Goal: Book appointment/travel/reservation

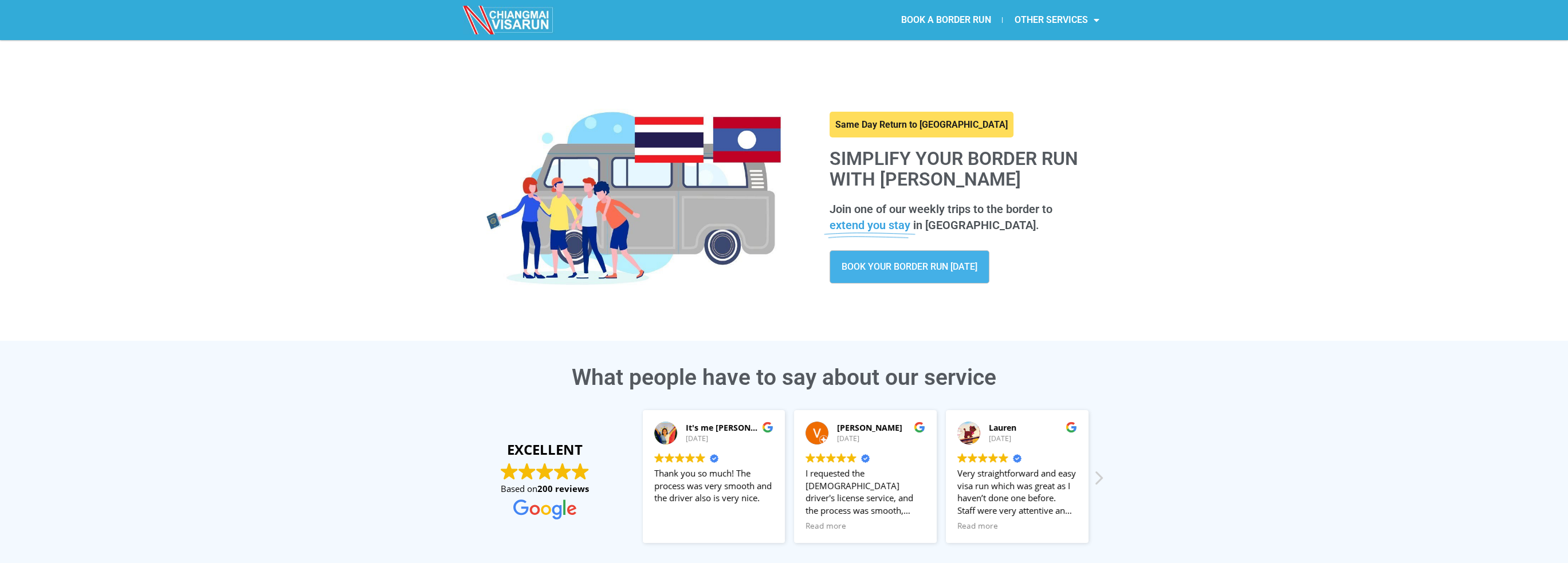
click at [839, 152] on h1 "Simplify your border run with [PERSON_NAME]" at bounding box center [961, 169] width 264 height 40
drag, startPoint x: 839, startPoint y: 152, endPoint x: 1003, endPoint y: 177, distance: 165.9
click at [1003, 177] on h1 "Simplify your border run with [PERSON_NAME]" at bounding box center [961, 169] width 264 height 40
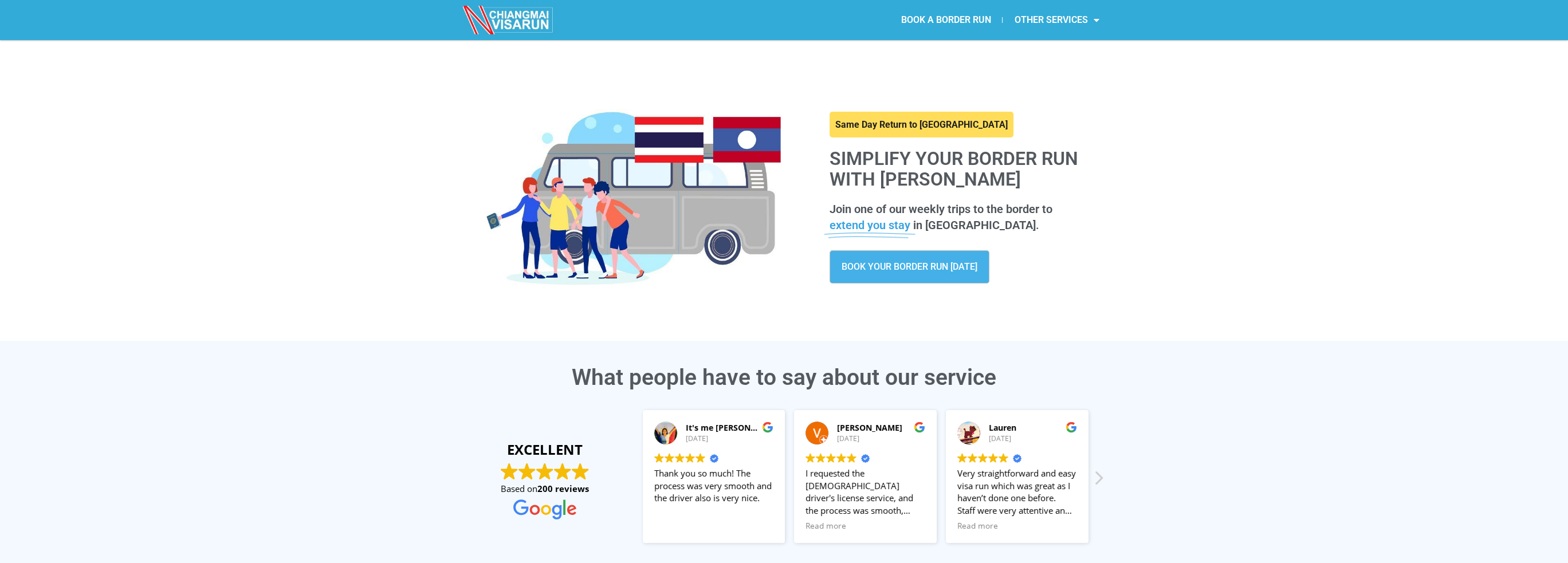
click at [1003, 177] on h1 "Simplify your border run with [PERSON_NAME]" at bounding box center [961, 169] width 264 height 40
drag, startPoint x: 1003, startPoint y: 177, endPoint x: 891, endPoint y: 164, distance: 112.8
click at [891, 164] on h1 "Simplify your border run with [PERSON_NAME]" at bounding box center [961, 169] width 264 height 40
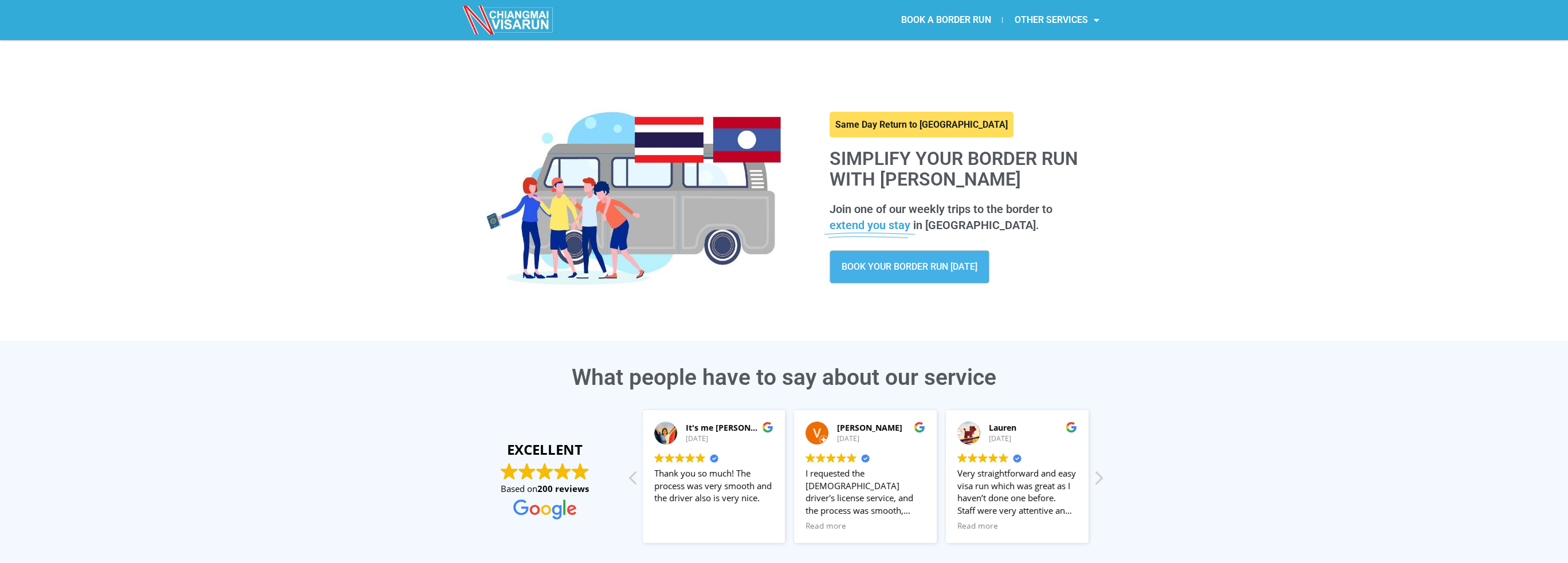
click at [891, 163] on h1 "Simplify your border run with [PERSON_NAME]" at bounding box center [961, 169] width 264 height 40
click at [878, 178] on h1 "Simplify your border run with [PERSON_NAME]" at bounding box center [961, 169] width 264 height 40
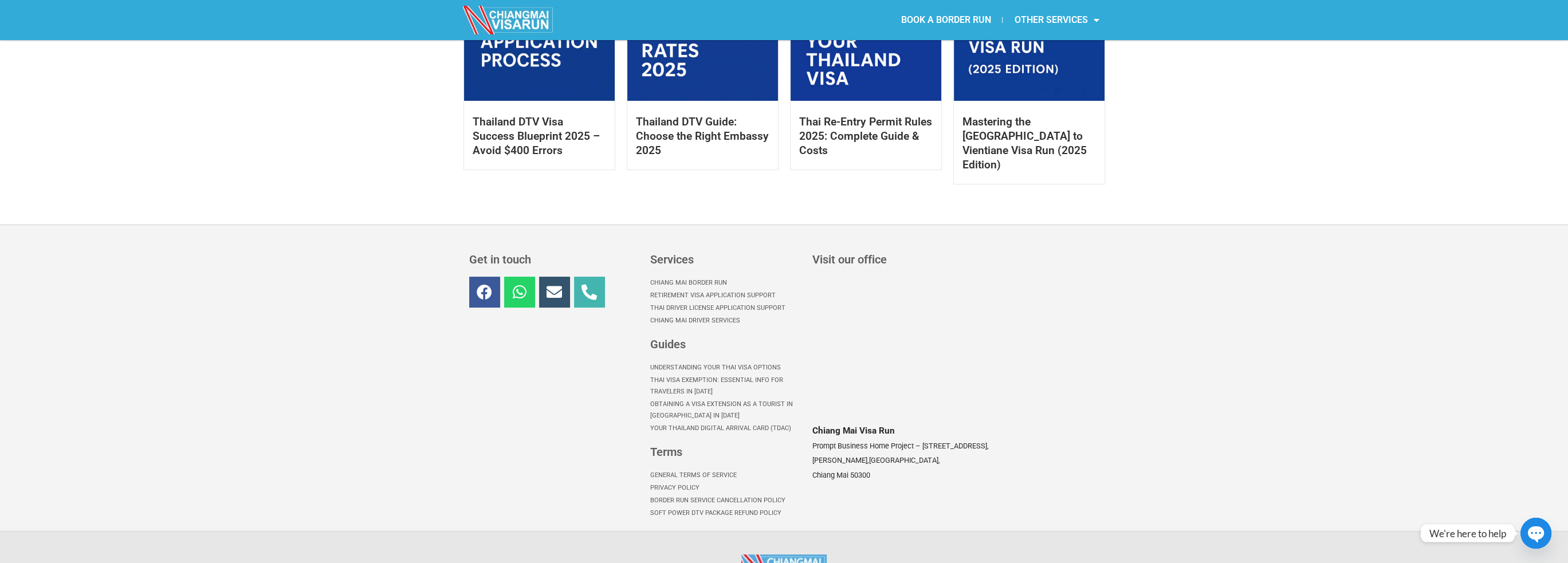
scroll to position [740, 0]
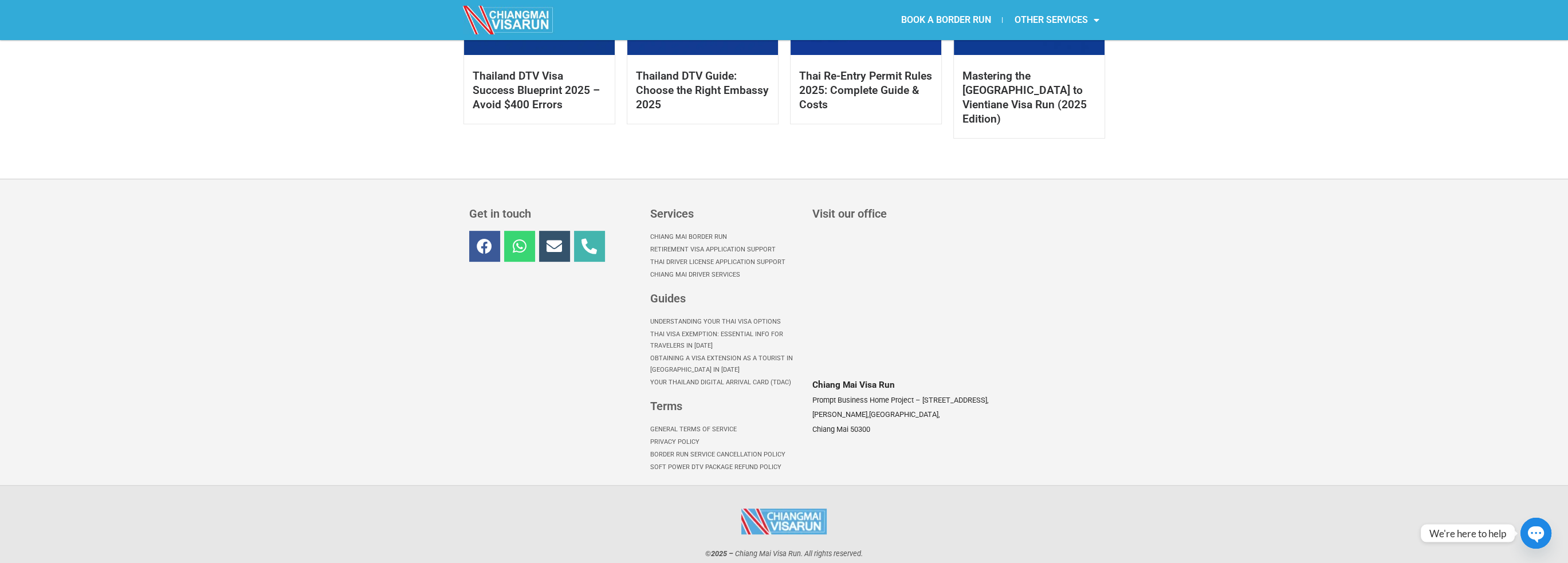
click at [527, 238] on icon at bounding box center [519, 246] width 16 height 16
click at [488, 238] on icon at bounding box center [484, 246] width 16 height 16
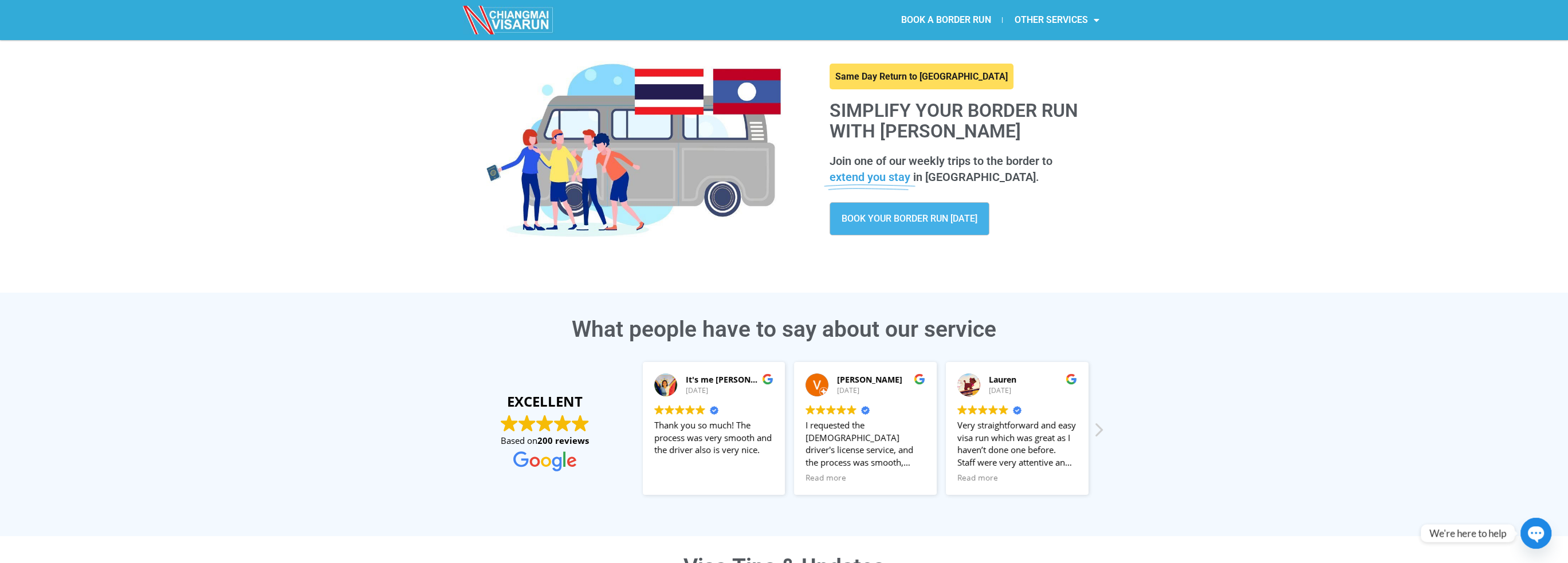
scroll to position [0, 0]
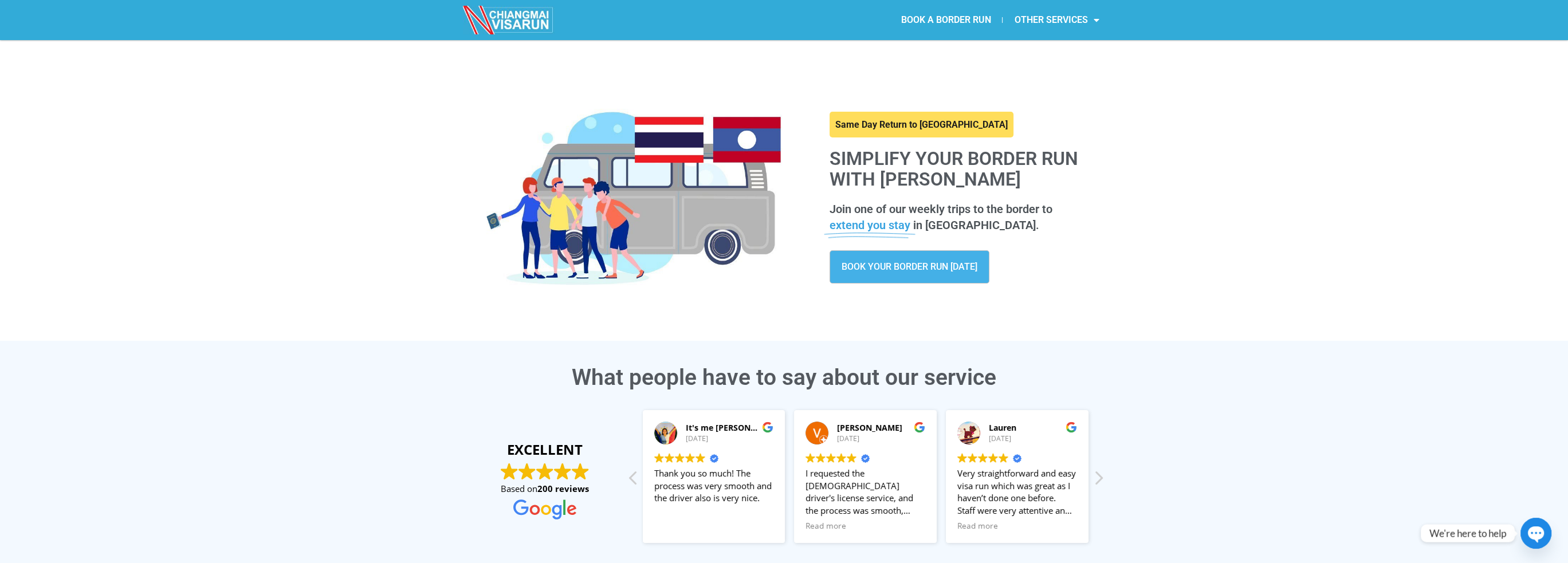
click at [511, 17] on img at bounding box center [509, 20] width 92 height 28
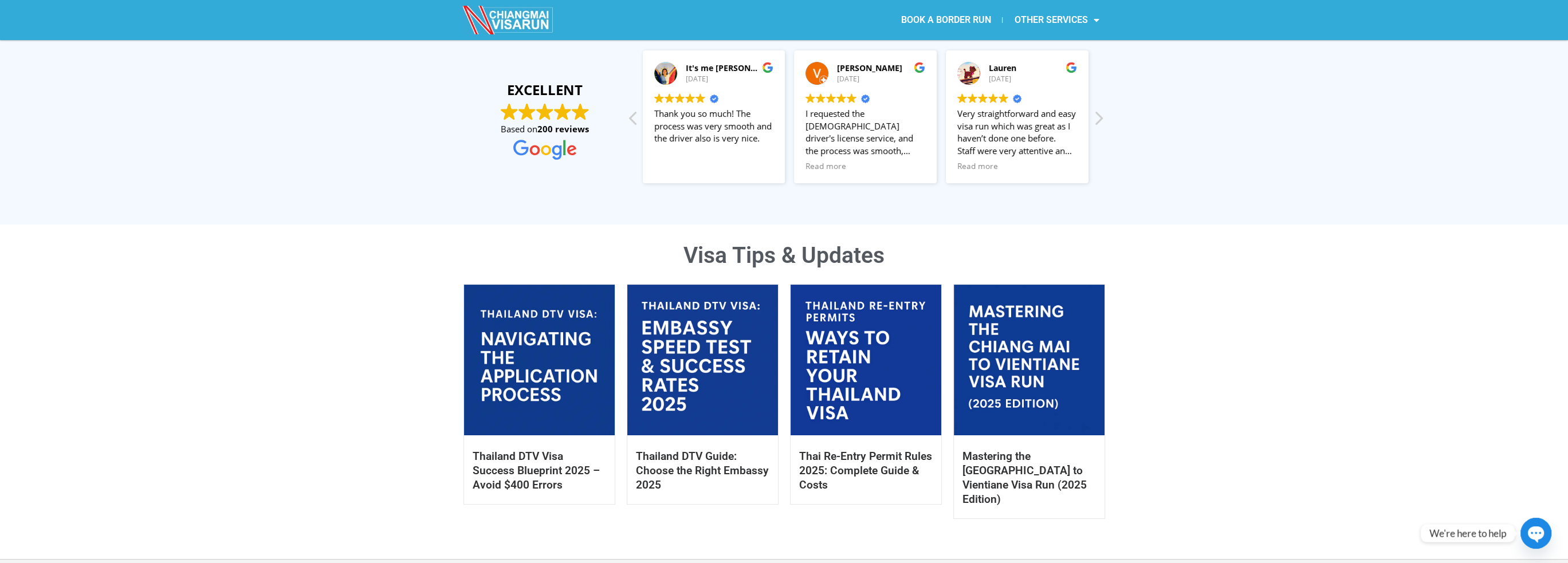
scroll to position [740, 0]
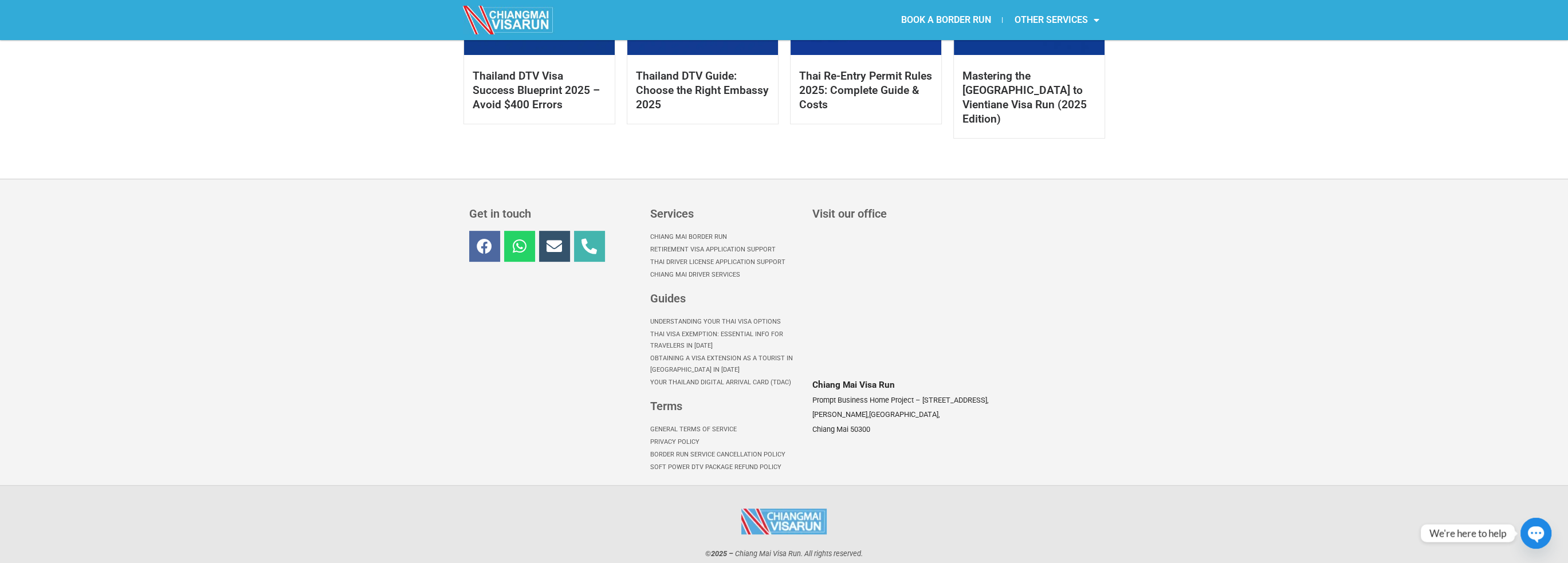
click at [487, 238] on icon at bounding box center [484, 246] width 16 height 16
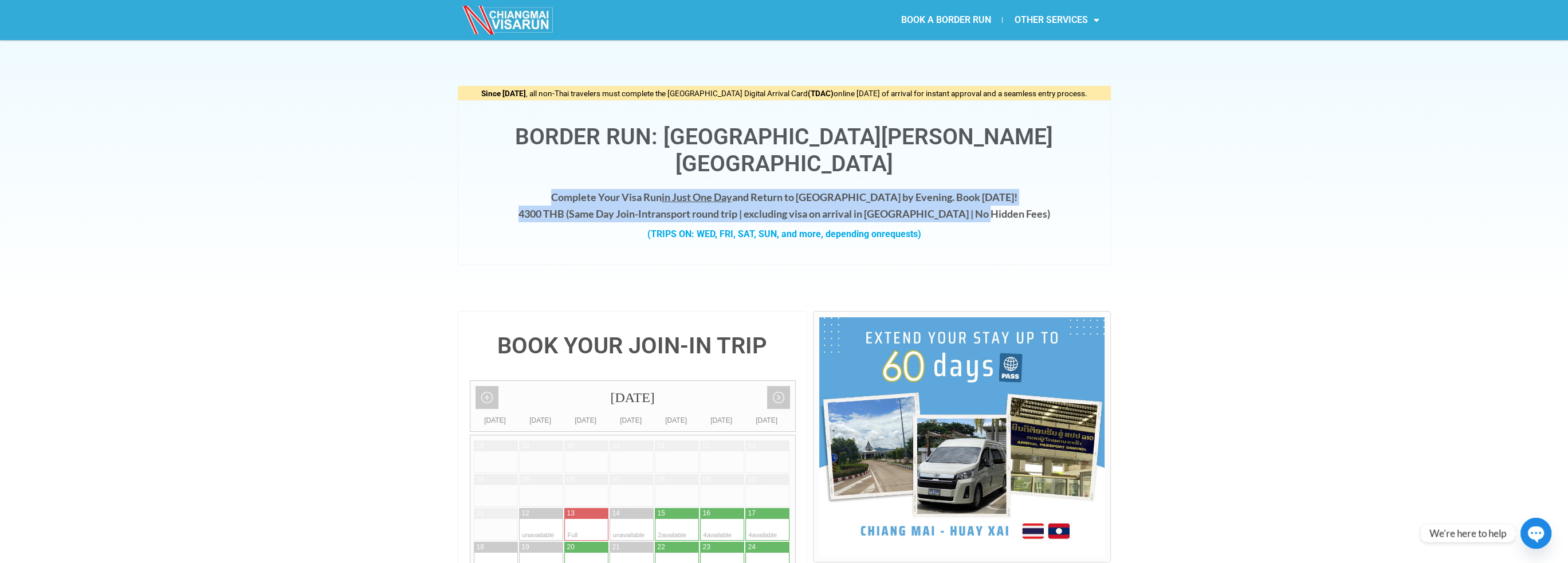
drag, startPoint x: 576, startPoint y: 172, endPoint x: 1027, endPoint y: 187, distance: 451.2
click at [1027, 189] on h4 "Complete Your Visa Run in Just One Day and Return to Chiang Mai by Evening. Boo…" at bounding box center [784, 206] width 629 height 33
drag, startPoint x: 1027, startPoint y: 187, endPoint x: 541, endPoint y: 162, distance: 486.6
click at [541, 189] on h4 "Complete Your Visa Run in Just One Day and Return to Chiang Mai by Evening. Boo…" at bounding box center [784, 206] width 629 height 33
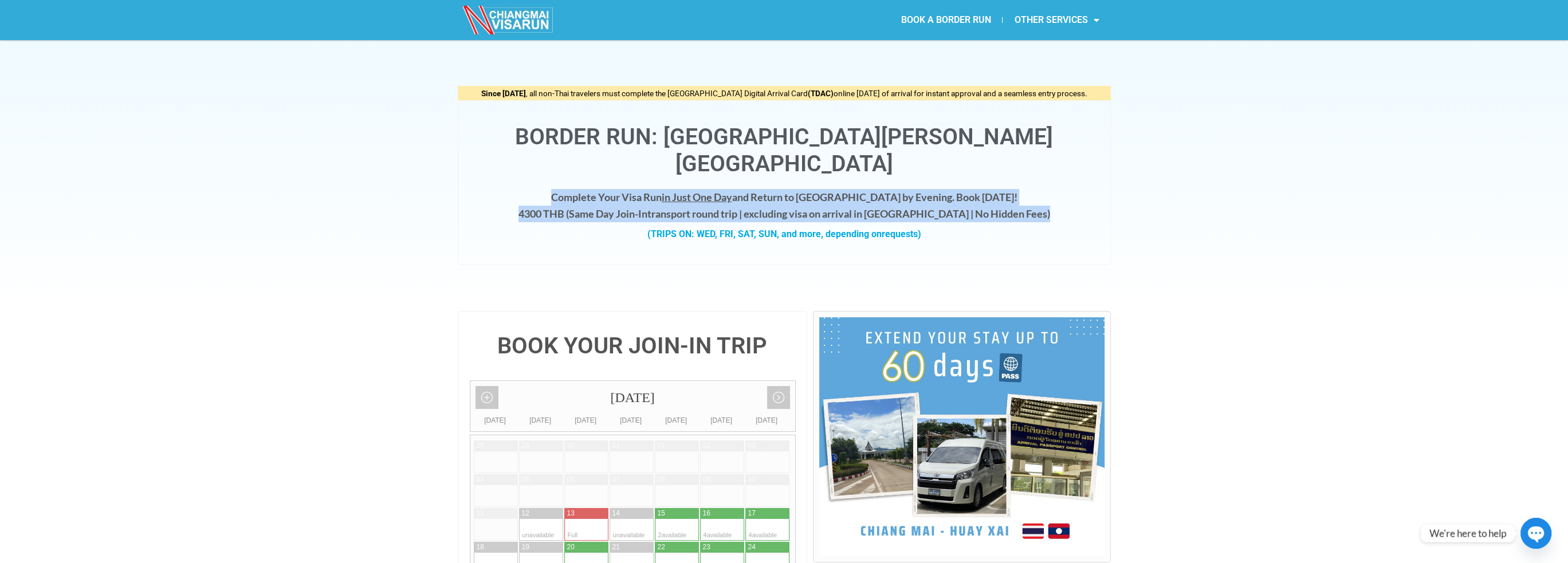
click at [541, 189] on h4 "Complete Your Visa Run in Just One Day and Return to Chiang Mai by Evening. Boo…" at bounding box center [784, 206] width 629 height 33
drag, startPoint x: 541, startPoint y: 162, endPoint x: 1052, endPoint y: 185, distance: 511.5
click at [1052, 189] on h4 "Complete Your Visa Run in Just One Day and Return to Chiang Mai by Evening. Boo…" at bounding box center [784, 206] width 629 height 33
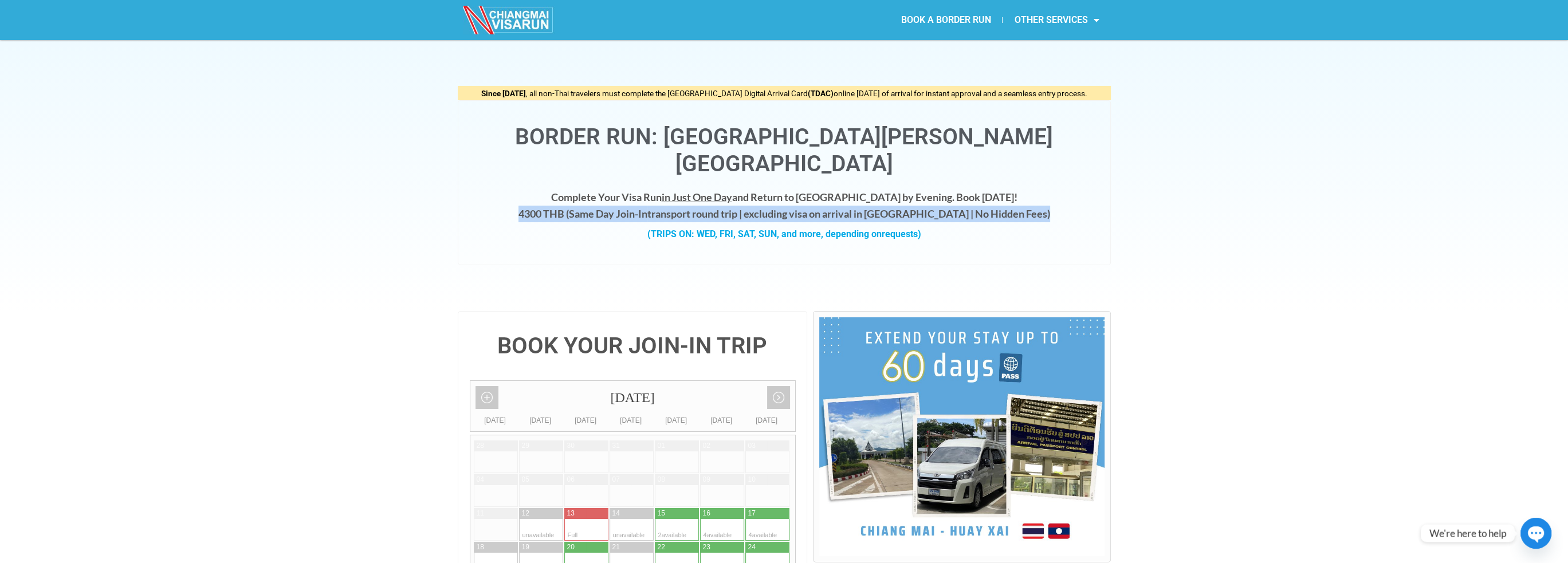
drag, startPoint x: 1052, startPoint y: 185, endPoint x: 547, endPoint y: 182, distance: 505.0
click at [547, 189] on h4 "Complete Your Visa Run in Just One Day and Return to Chiang Mai by Evening. Boo…" at bounding box center [784, 206] width 629 height 33
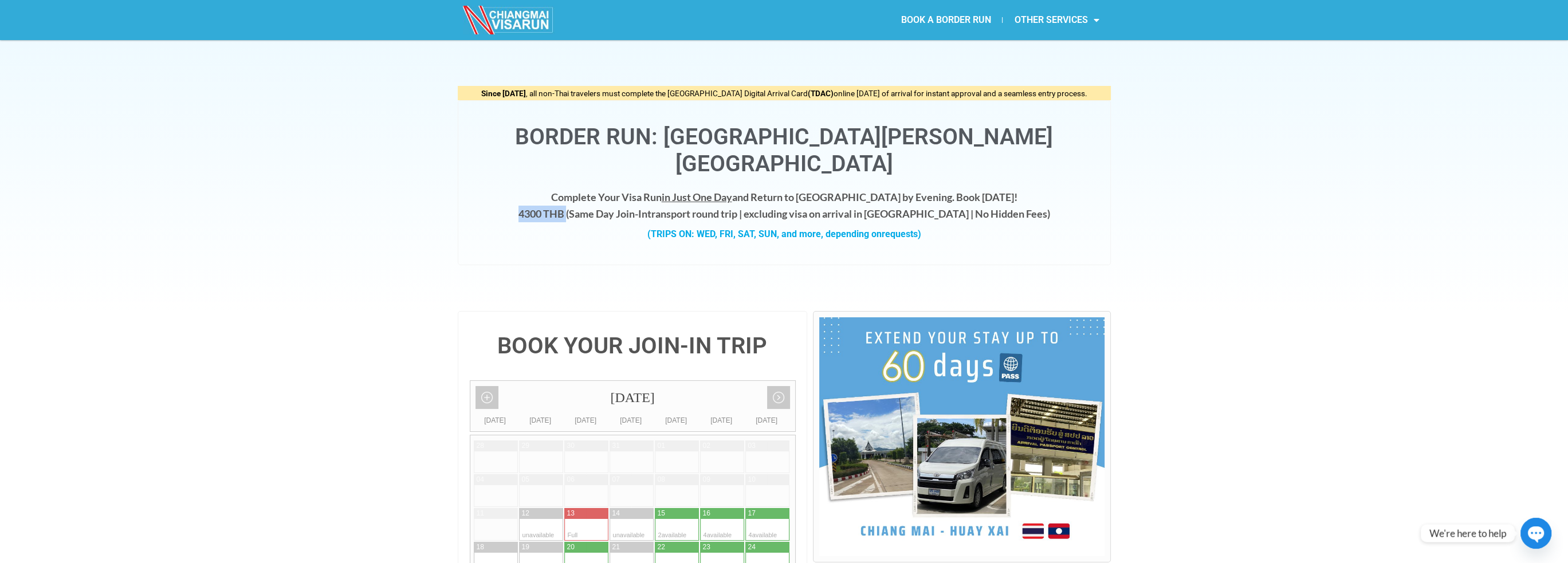
drag, startPoint x: 547, startPoint y: 182, endPoint x: 601, endPoint y: 188, distance: 54.3
click at [601, 189] on h4 "Complete Your Visa Run in Just One Day and Return to Chiang Mai by Evening. Boo…" at bounding box center [784, 206] width 629 height 33
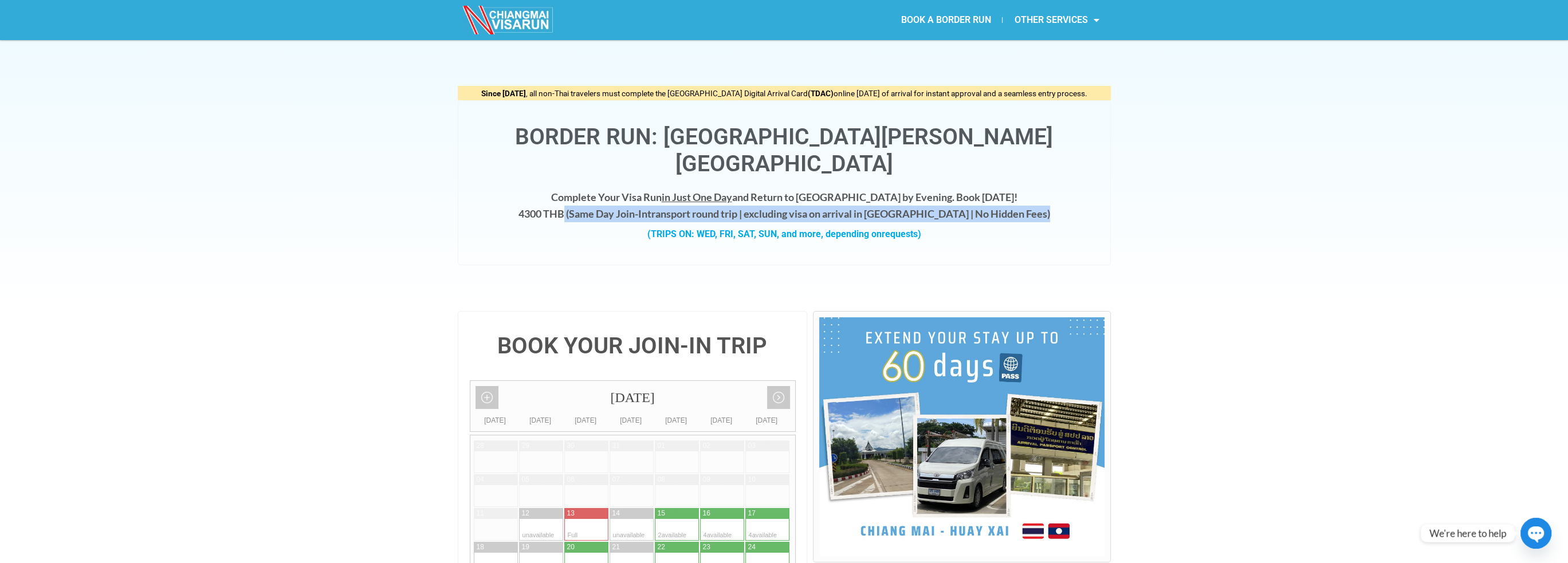
drag, startPoint x: 601, startPoint y: 188, endPoint x: 1028, endPoint y: 185, distance: 427.0
click at [1028, 189] on h4 "Complete Your Visa Run in Just One Day and Return to Chiang Mai by Evening. Boo…" at bounding box center [784, 206] width 629 height 33
drag, startPoint x: 1028, startPoint y: 185, endPoint x: 816, endPoint y: 186, distance: 212.0
click at [816, 189] on h4 "Complete Your Visa Run in Just One Day and Return to Chiang Mai by Evening. Boo…" at bounding box center [784, 206] width 629 height 33
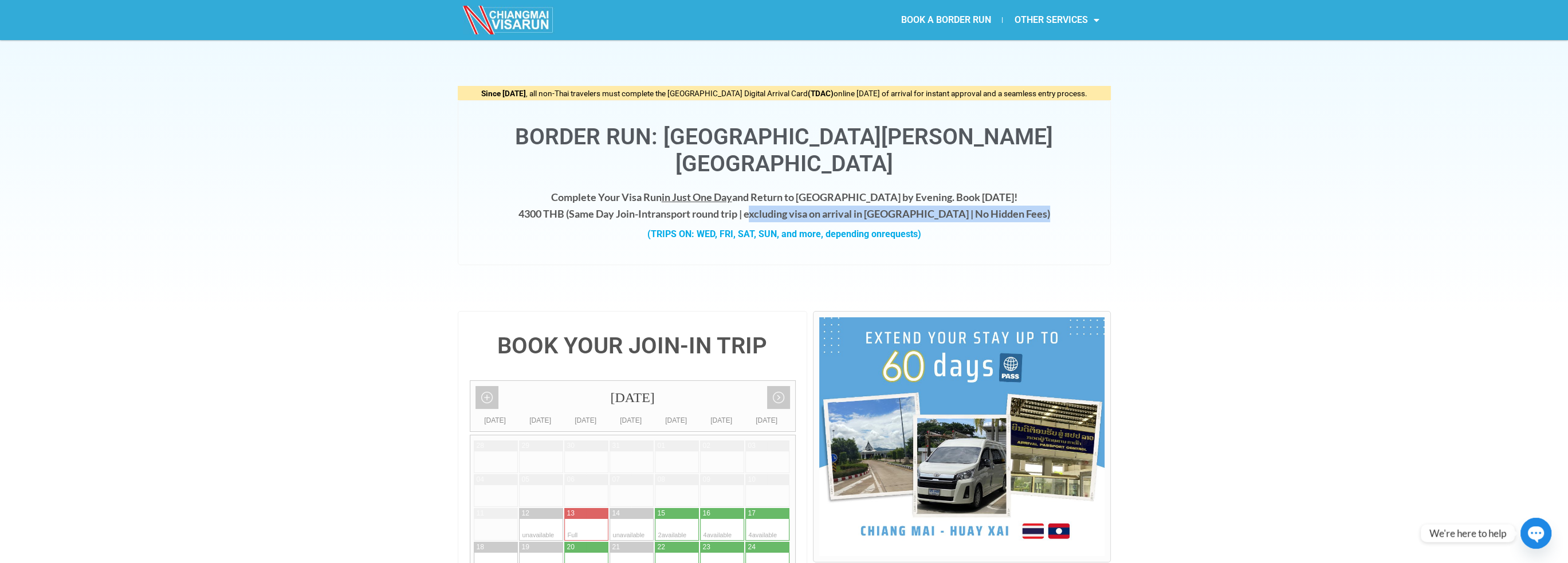
click at [816, 189] on h4 "Complete Your Visa Run in Just One Day and Return to Chiang Mai by Evening. Boo…" at bounding box center [784, 206] width 629 height 33
drag, startPoint x: 816, startPoint y: 186, endPoint x: 926, endPoint y: 185, distance: 110.0
click at [926, 189] on h4 "Complete Your Visa Run in Just One Day and Return to Chiang Mai by Evening. Boo…" at bounding box center [784, 206] width 629 height 33
drag, startPoint x: 926, startPoint y: 185, endPoint x: 801, endPoint y: 188, distance: 125.0
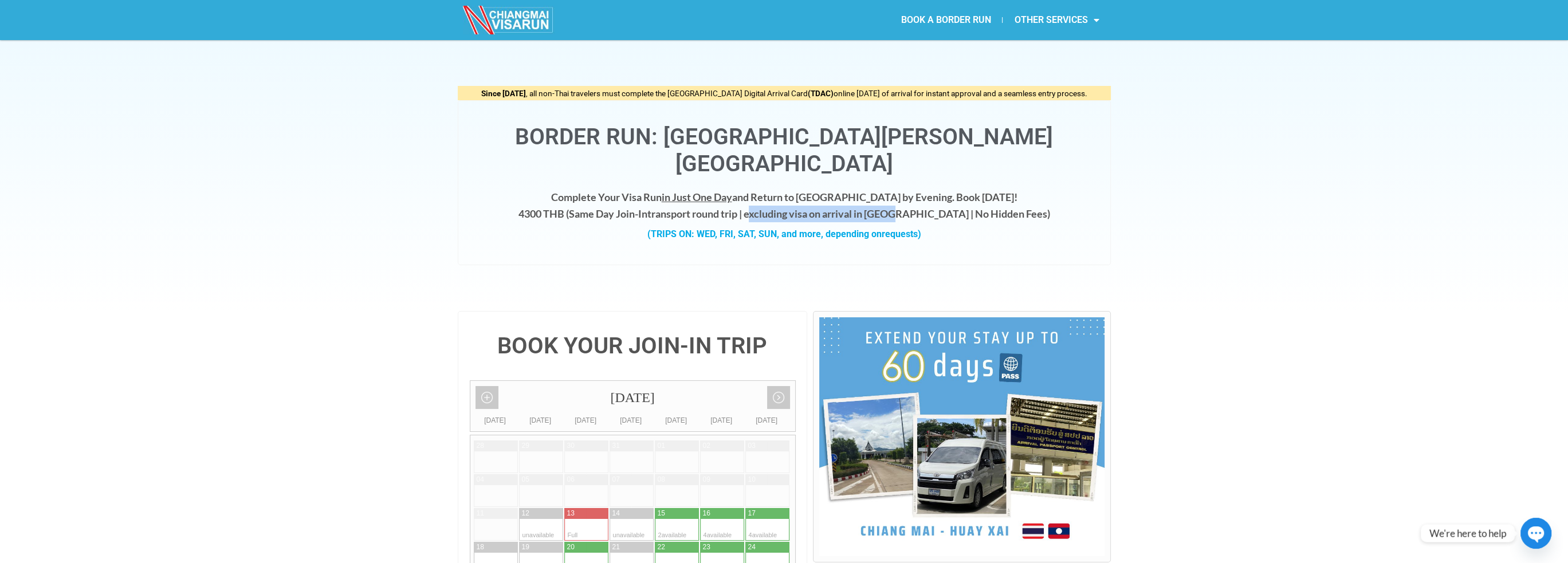
click at [801, 189] on h4 "Complete Your Visa Run in Just One Day and Return to Chiang Mai by Evening. Boo…" at bounding box center [784, 206] width 629 height 33
drag, startPoint x: 801, startPoint y: 188, endPoint x: 926, endPoint y: 190, distance: 125.0
click at [926, 190] on h4 "Complete Your Visa Run in Just One Day and Return to Chiang Mai by Evening. Boo…" at bounding box center [784, 206] width 629 height 33
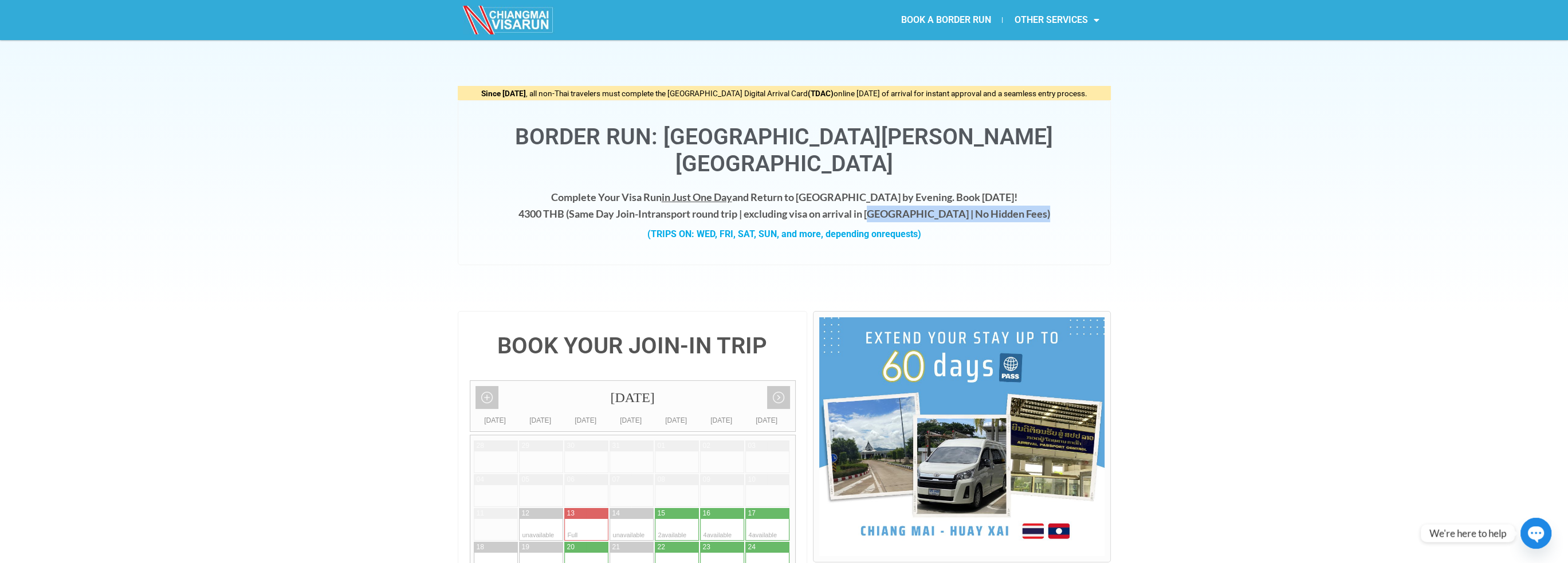
drag, startPoint x: 926, startPoint y: 190, endPoint x: 1030, endPoint y: 189, distance: 104.0
click at [1030, 189] on h4 "Complete Your Visa Run in Just One Day and Return to Chiang Mai by Evening. Boo…" at bounding box center [784, 206] width 629 height 33
drag, startPoint x: 1030, startPoint y: 189, endPoint x: 538, endPoint y: 190, distance: 492.0
click at [538, 190] on h4 "Complete Your Visa Run in Just One Day and Return to Chiang Mai by Evening. Boo…" at bounding box center [784, 206] width 629 height 33
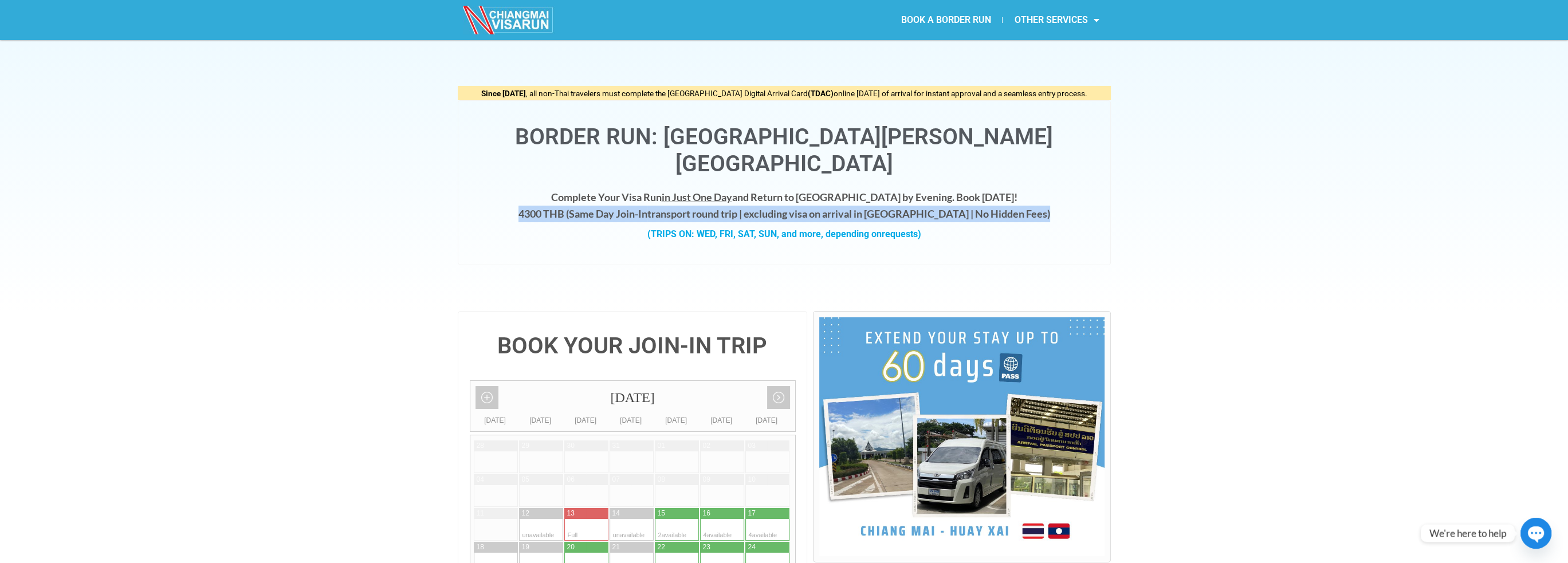
click at [538, 190] on h4 "Complete Your Visa Run in Just One Day and Return to Chiang Mai by Evening. Boo…" at bounding box center [784, 206] width 629 height 33
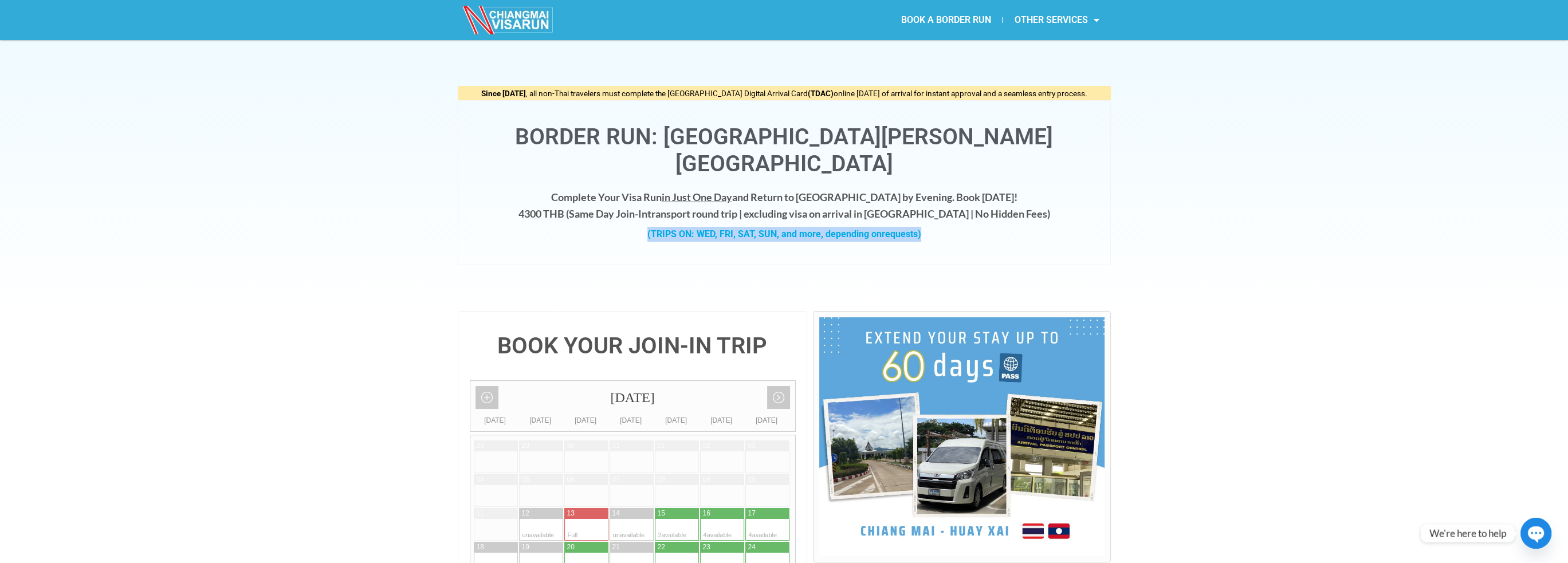
drag, startPoint x: 657, startPoint y: 208, endPoint x: 933, endPoint y: 205, distance: 276.0
click at [933, 227] on div "(TRIPS ON: WED, FRI, SAT, SUN, and more, depending on requests)" at bounding box center [784, 234] width 629 height 15
drag, startPoint x: 933, startPoint y: 205, endPoint x: 582, endPoint y: 203, distance: 351.0
click at [582, 227] on div "(TRIPS ON: WED, FRI, SAT, SUN, and more, depending on requests)" at bounding box center [784, 234] width 629 height 15
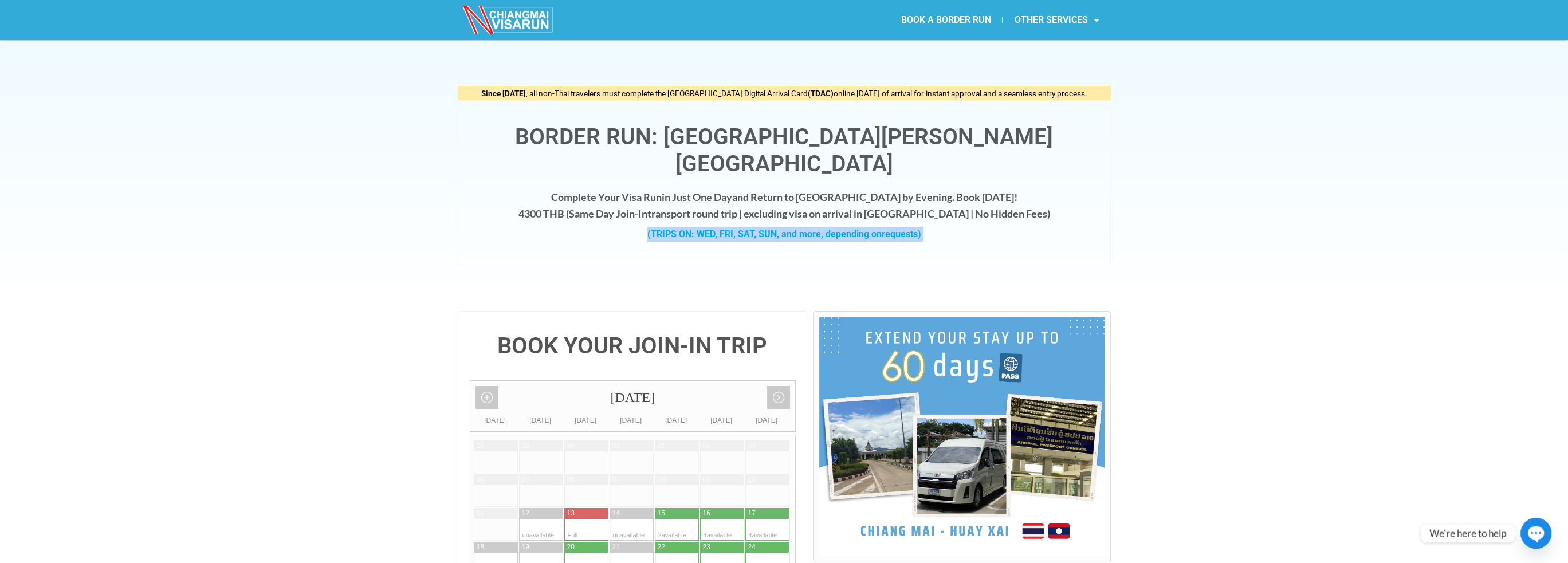
drag, startPoint x: 581, startPoint y: 203, endPoint x: 590, endPoint y: 202, distance: 9.1
click at [581, 227] on div "(TRIPS ON: WED, FRI, SAT, SUN, and more, depending on requests)" at bounding box center [784, 234] width 629 height 15
click at [866, 228] on strong "(TRIPS ON: WED, FRI, SAT, SUN, and more, depending on requests)" at bounding box center [784, 233] width 274 height 11
drag, startPoint x: 552, startPoint y: 186, endPoint x: 577, endPoint y: 186, distance: 25.0
click at [577, 189] on h4 "Complete Your Visa Run in Just One Day and Return to Chiang Mai by Evening. Boo…" at bounding box center [784, 206] width 629 height 33
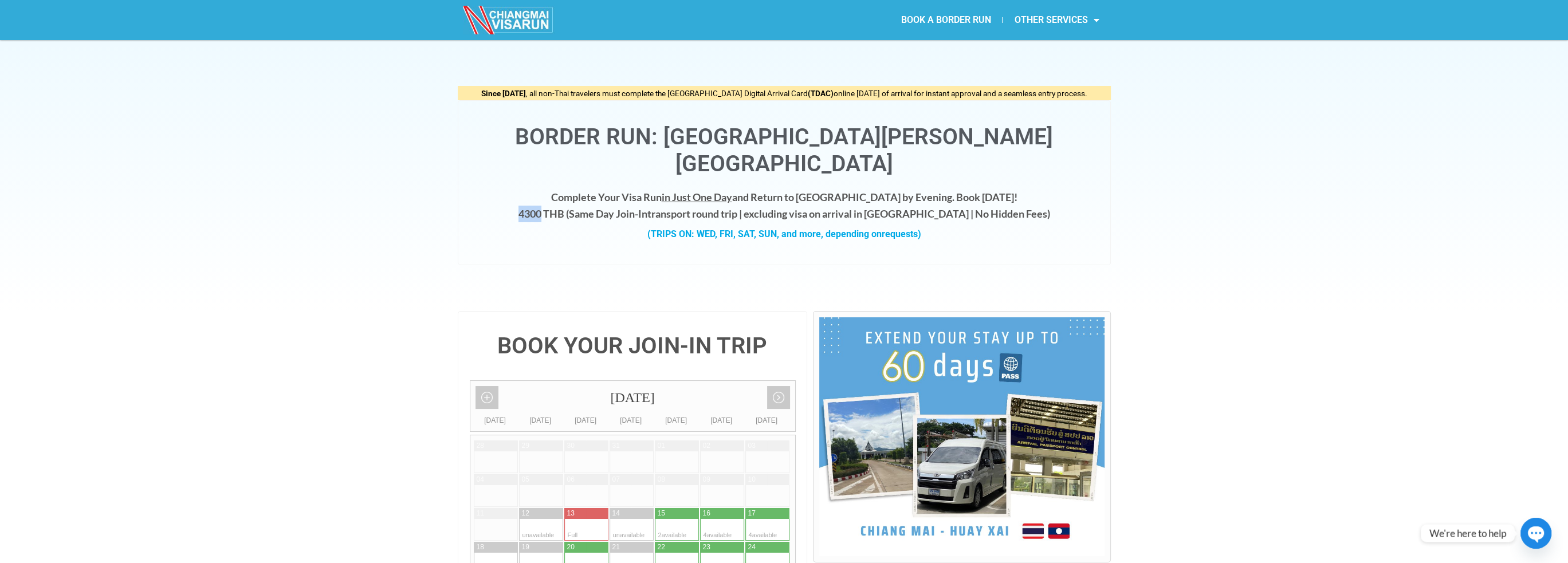
click at [577, 189] on h4 "Complete Your Visa Run in Just One Day and Return to Chiang Mai by Evening. Boo…" at bounding box center [784, 206] width 629 height 33
drag, startPoint x: 577, startPoint y: 186, endPoint x: 529, endPoint y: 190, distance: 48.2
click at [529, 190] on h4 "Complete Your Visa Run in Just One Day and Return to Chiang Mai by Evening. Boo…" at bounding box center [784, 206] width 629 height 33
